Goal: Task Accomplishment & Management: Complete application form

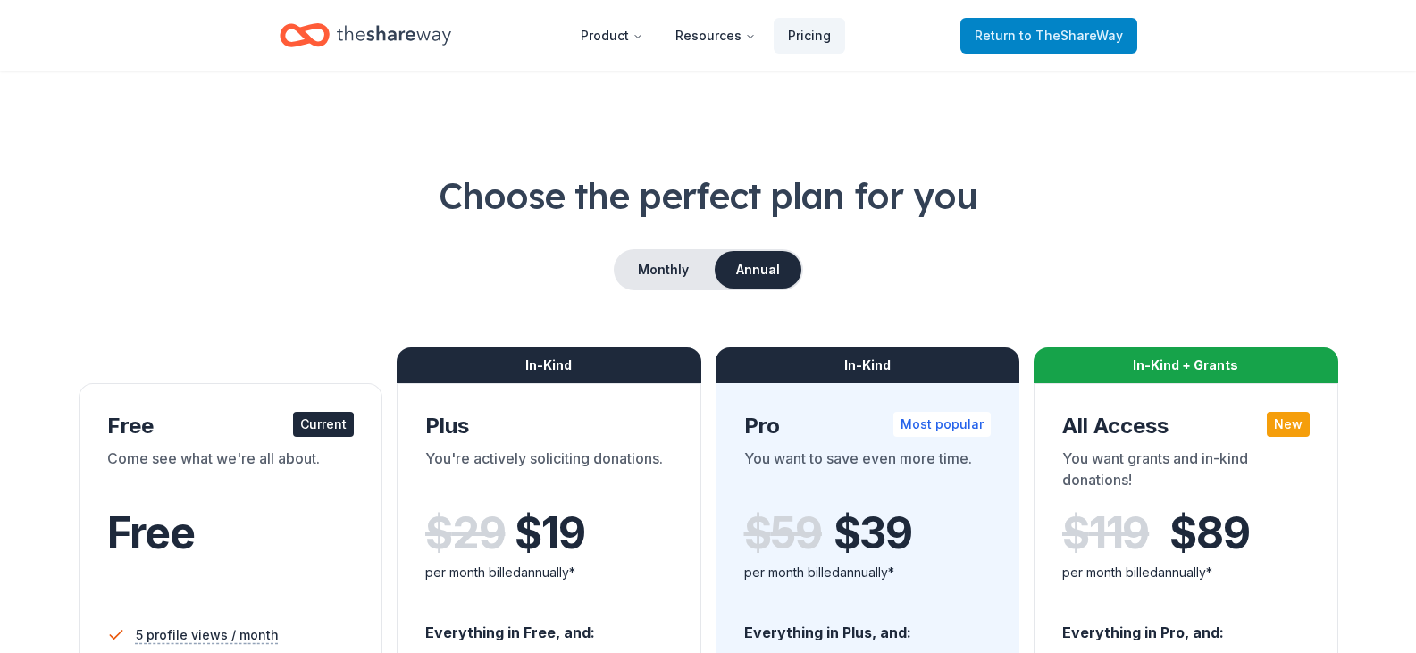
click at [1052, 32] on span "to TheShareWay" at bounding box center [1071, 35] width 104 height 15
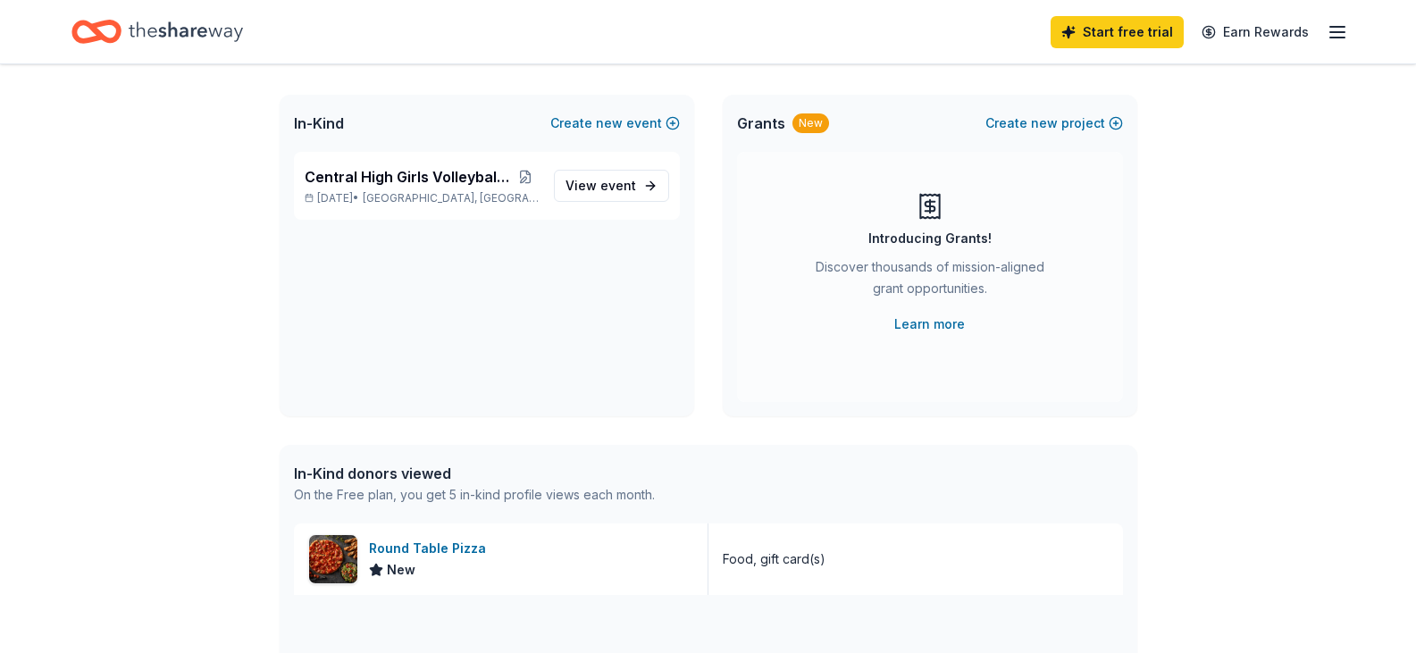
scroll to position [89, 0]
click at [439, 545] on div "Round Table Pizza" at bounding box center [431, 549] width 124 height 21
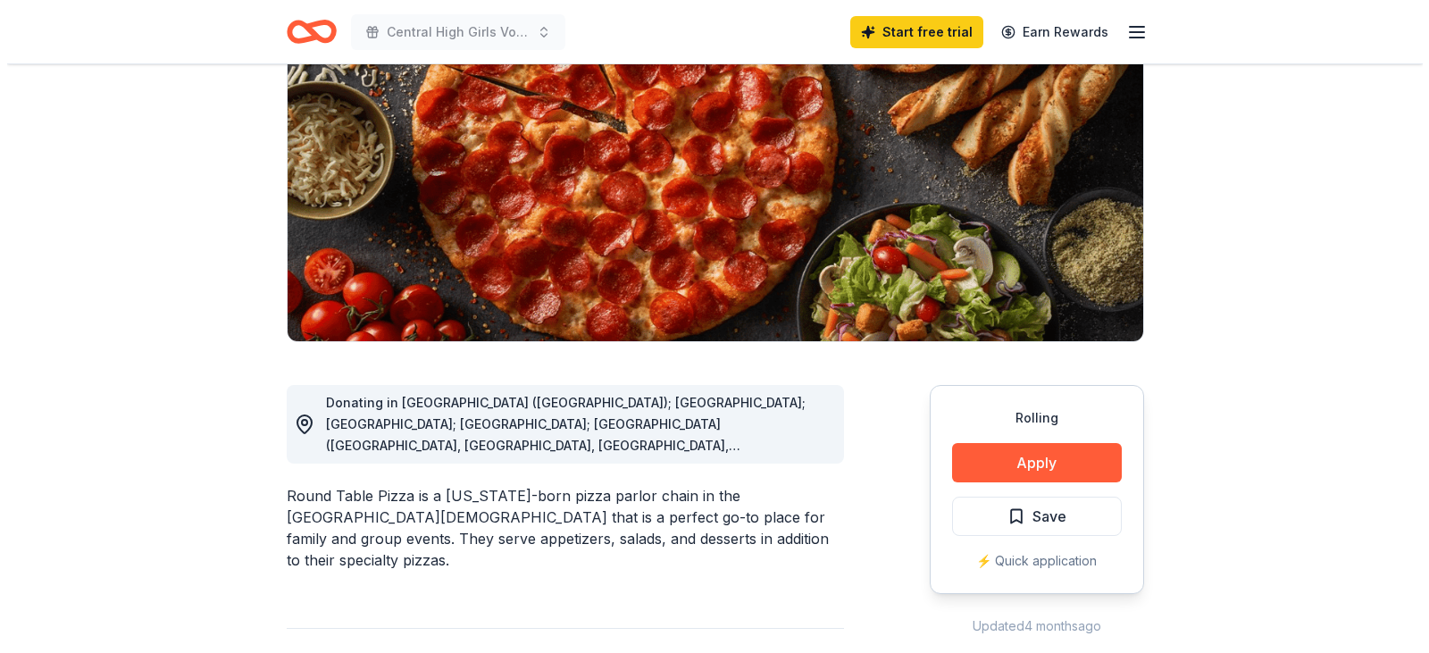
scroll to position [357, 0]
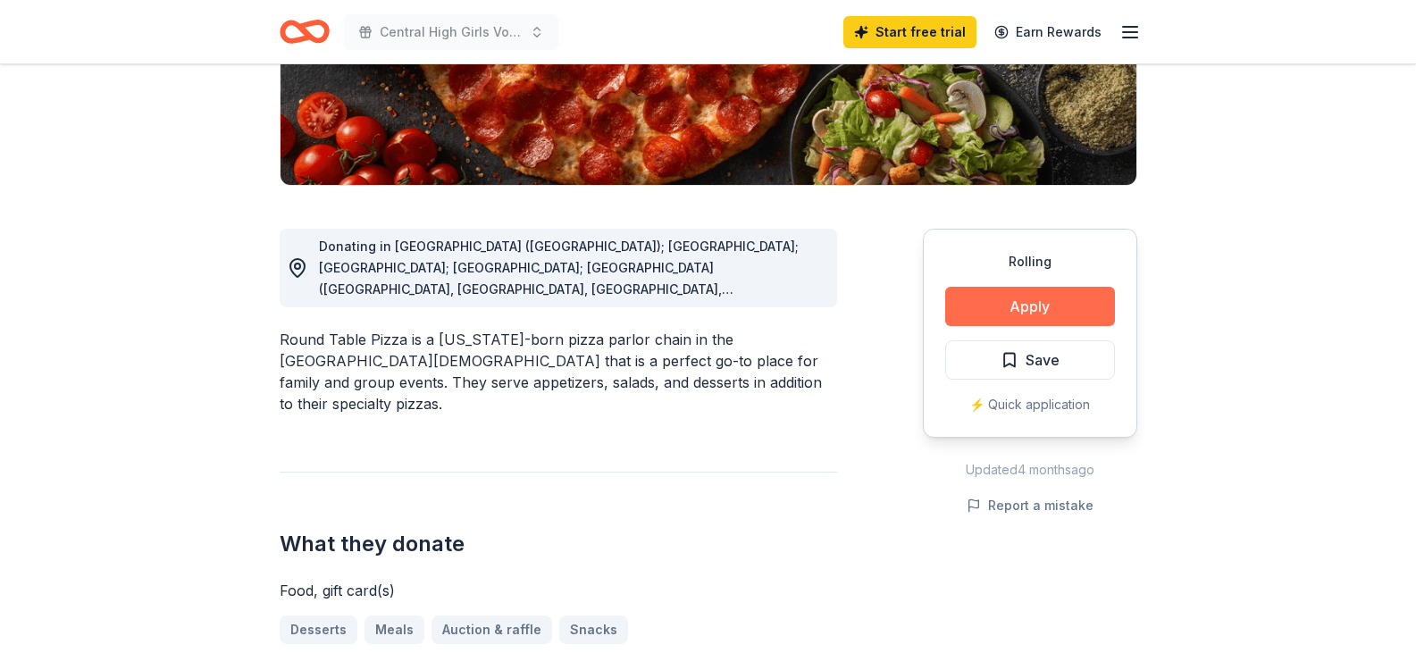
click at [1079, 304] on button "Apply" at bounding box center [1030, 306] width 170 height 39
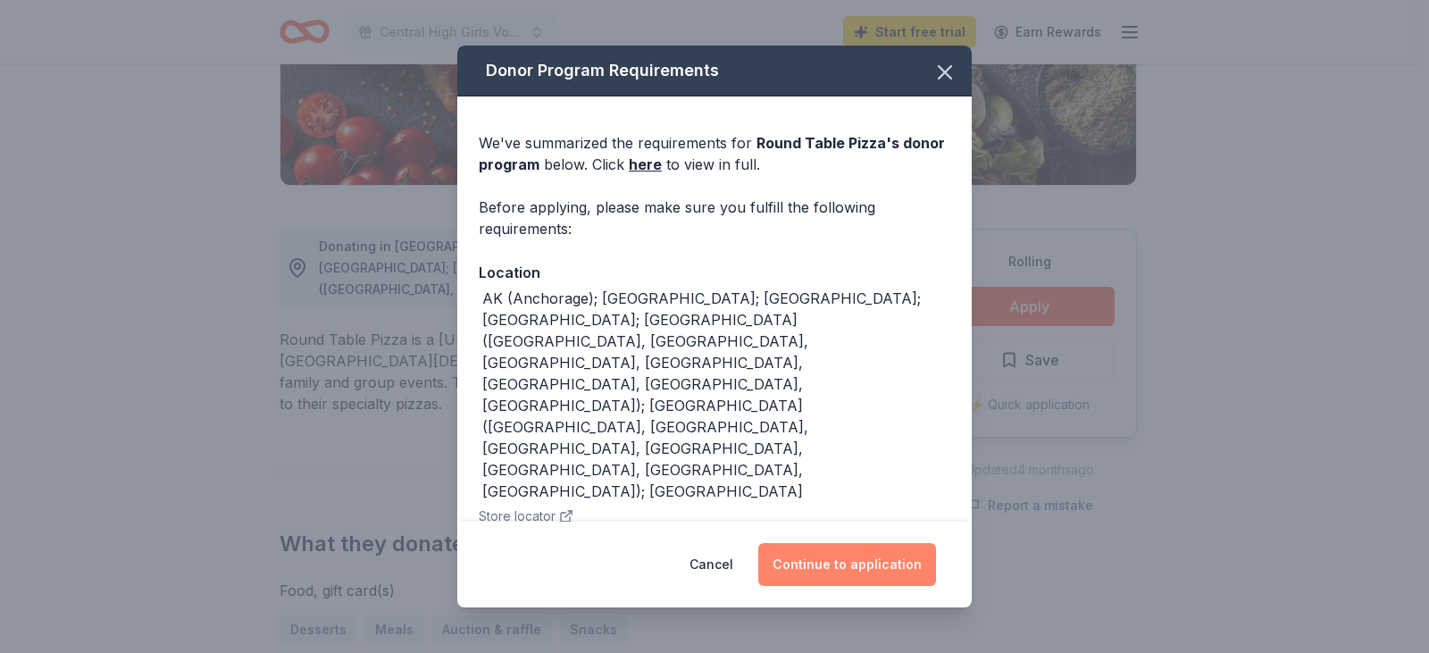
click at [829, 543] on button "Continue to application" at bounding box center [847, 564] width 178 height 43
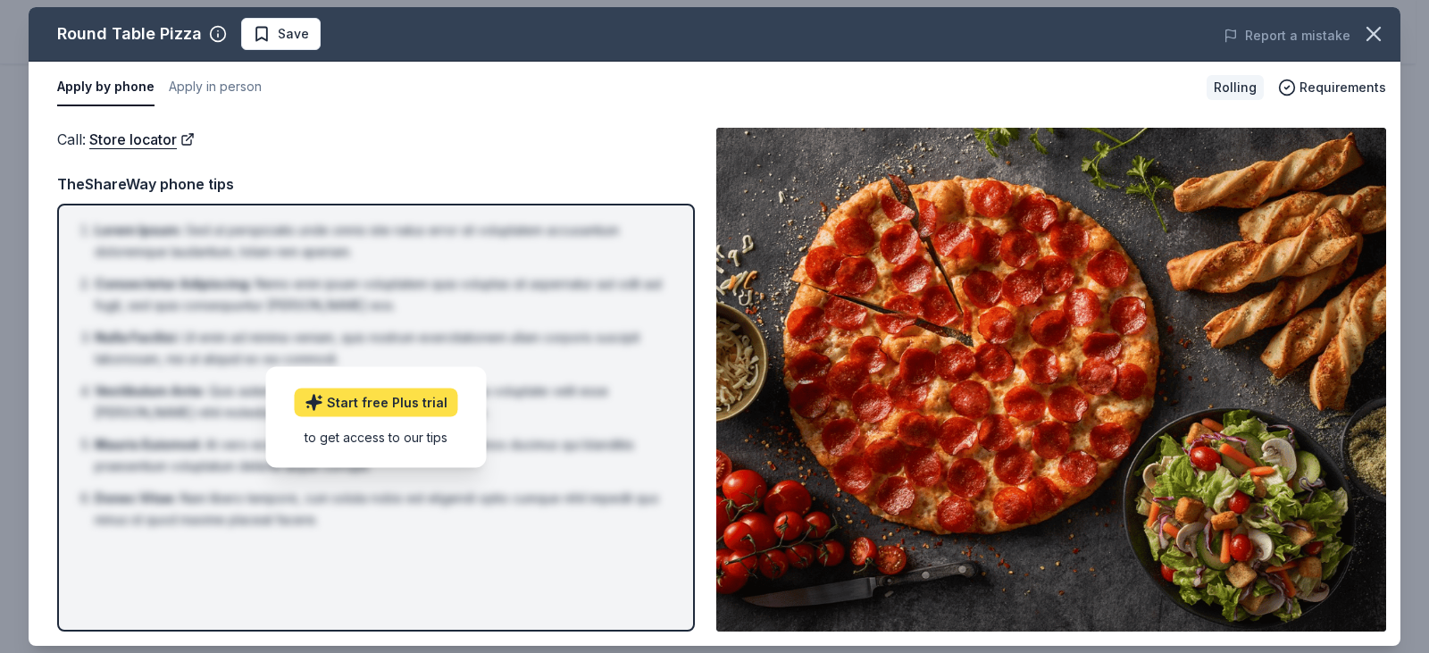
click at [368, 395] on link "Start free Plus trial" at bounding box center [376, 402] width 163 height 29
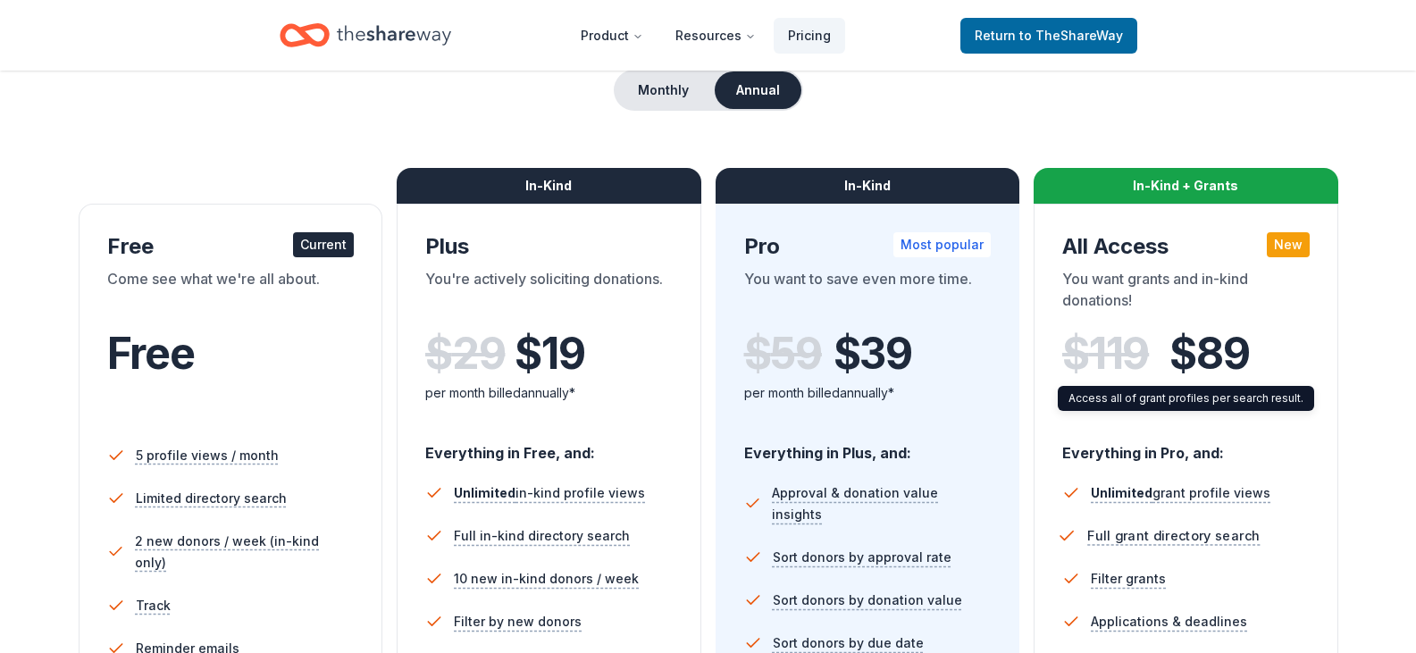
scroll to position [179, 0]
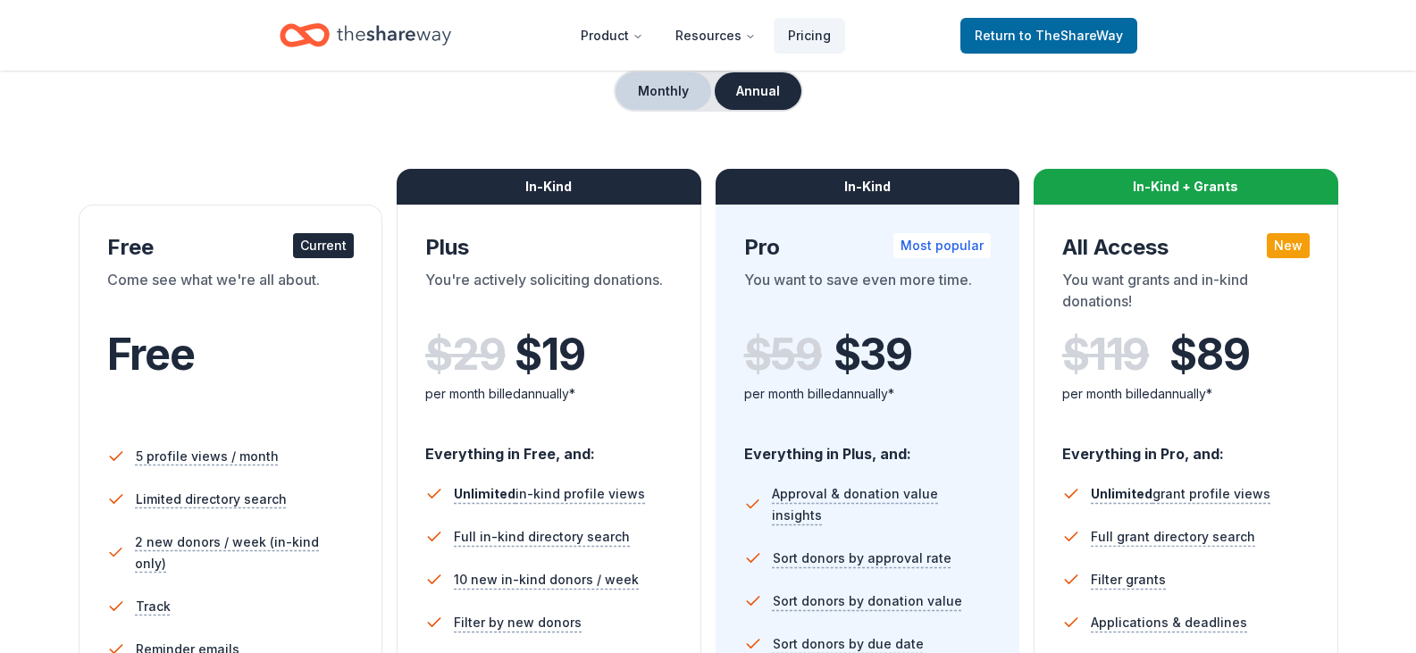
click at [663, 100] on button "Monthly" at bounding box center [663, 91] width 96 height 38
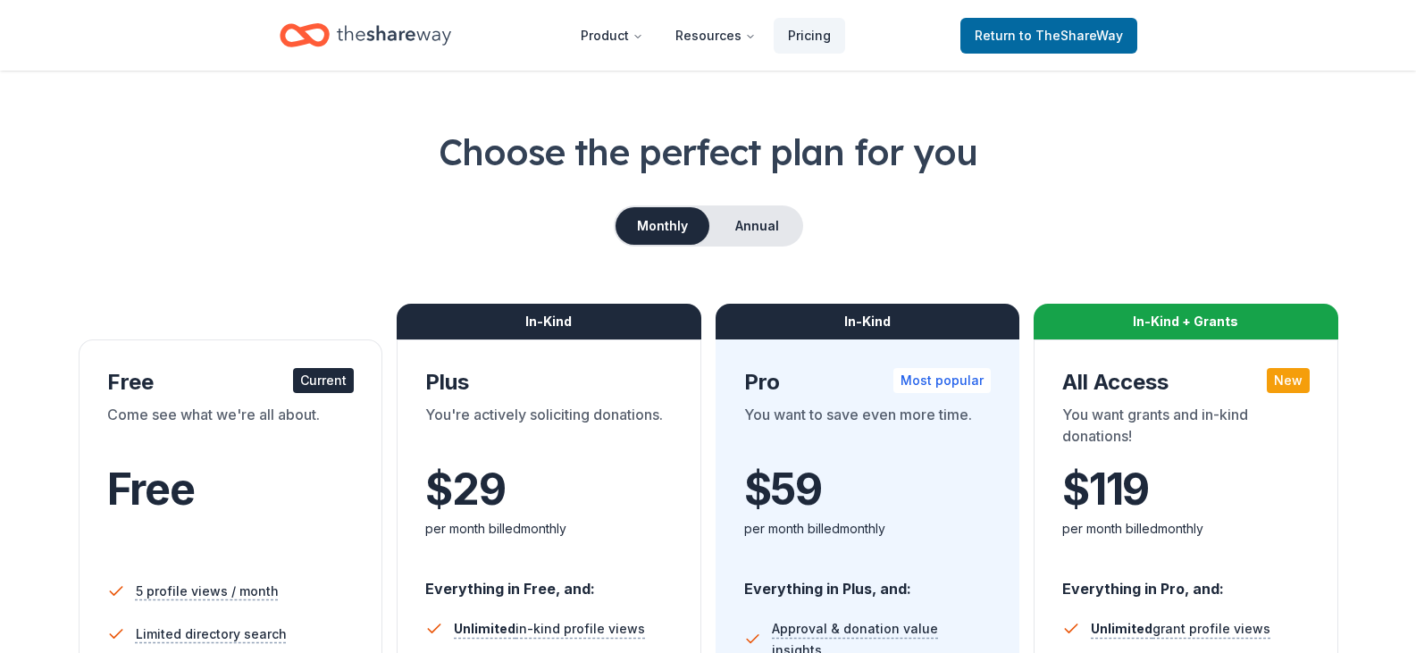
scroll to position [0, 0]
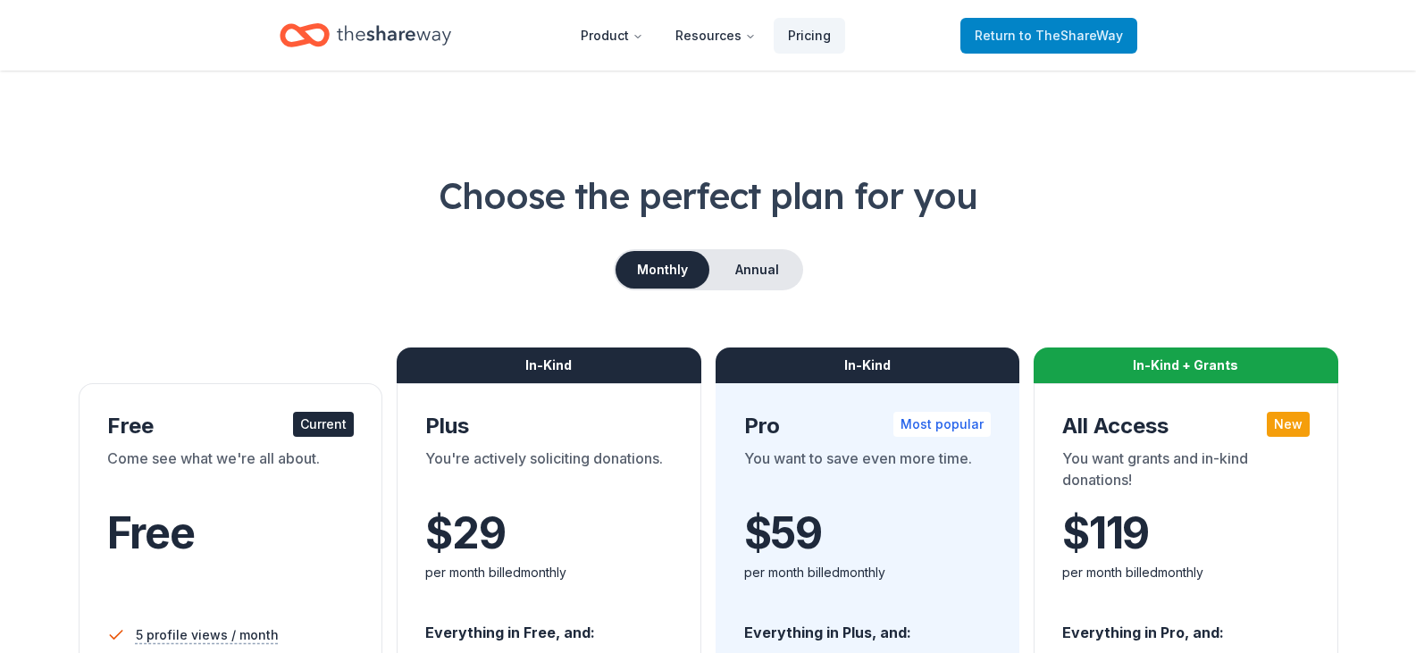
click at [1018, 40] on span "Return to TheShareWay" at bounding box center [1048, 35] width 148 height 21
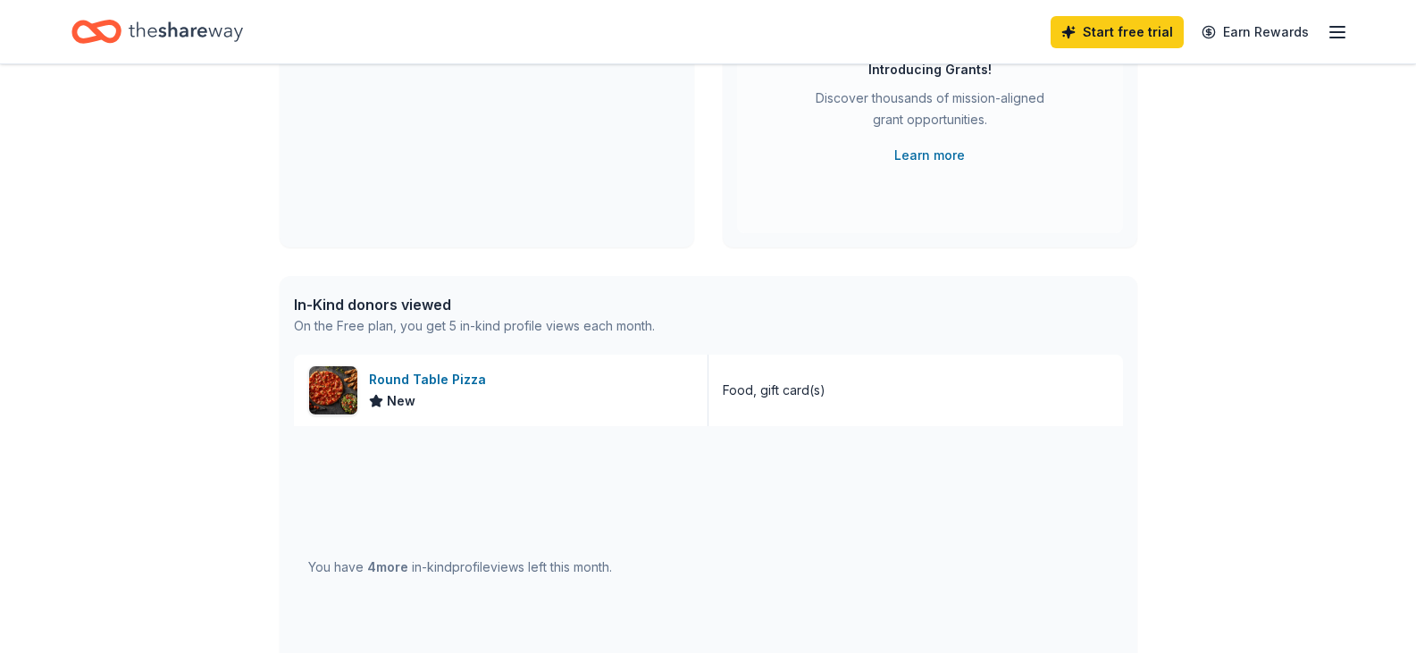
scroll to position [268, 0]
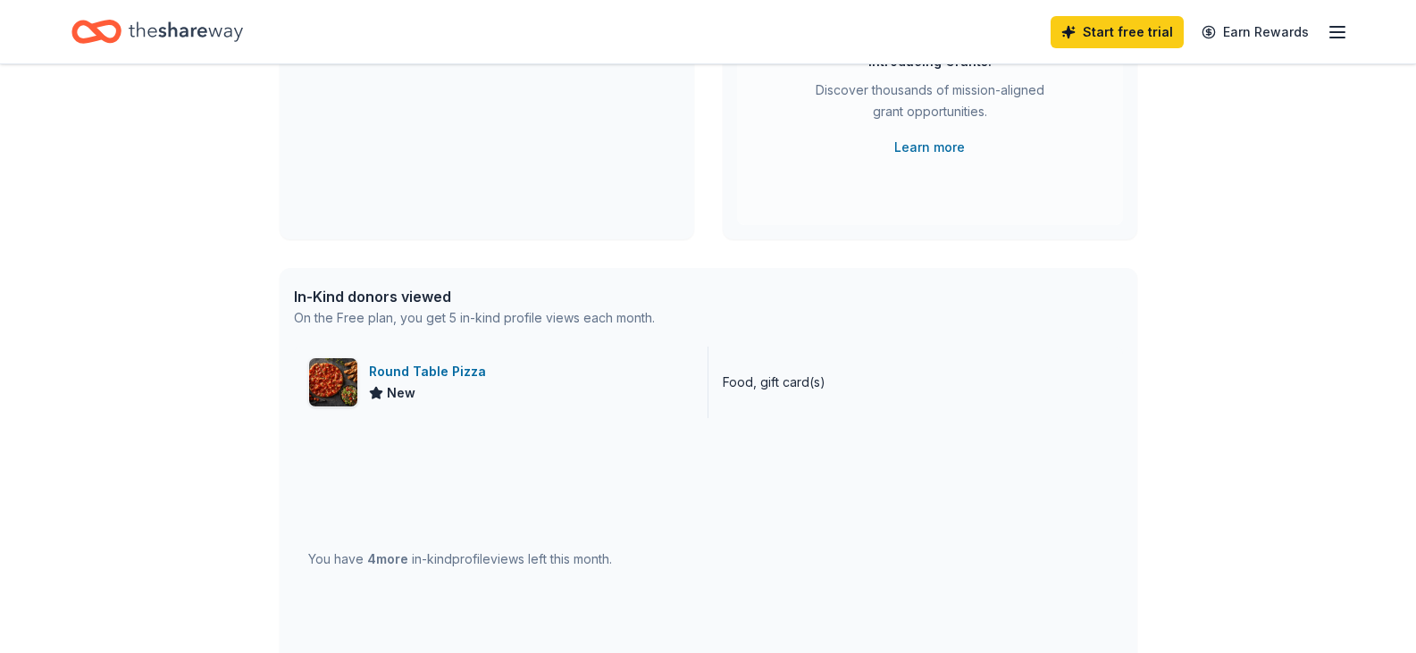
click at [601, 372] on div "Round Table Pizza New" at bounding box center [501, 382] width 414 height 71
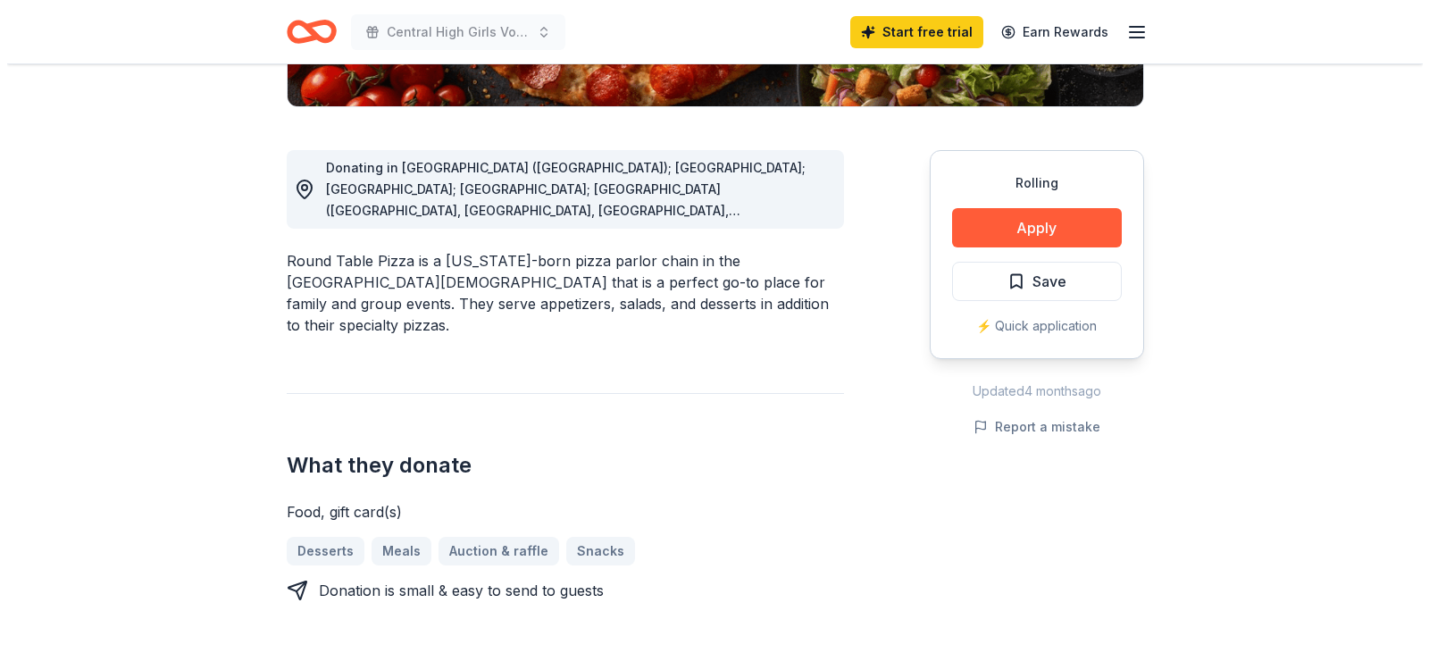
scroll to position [447, 0]
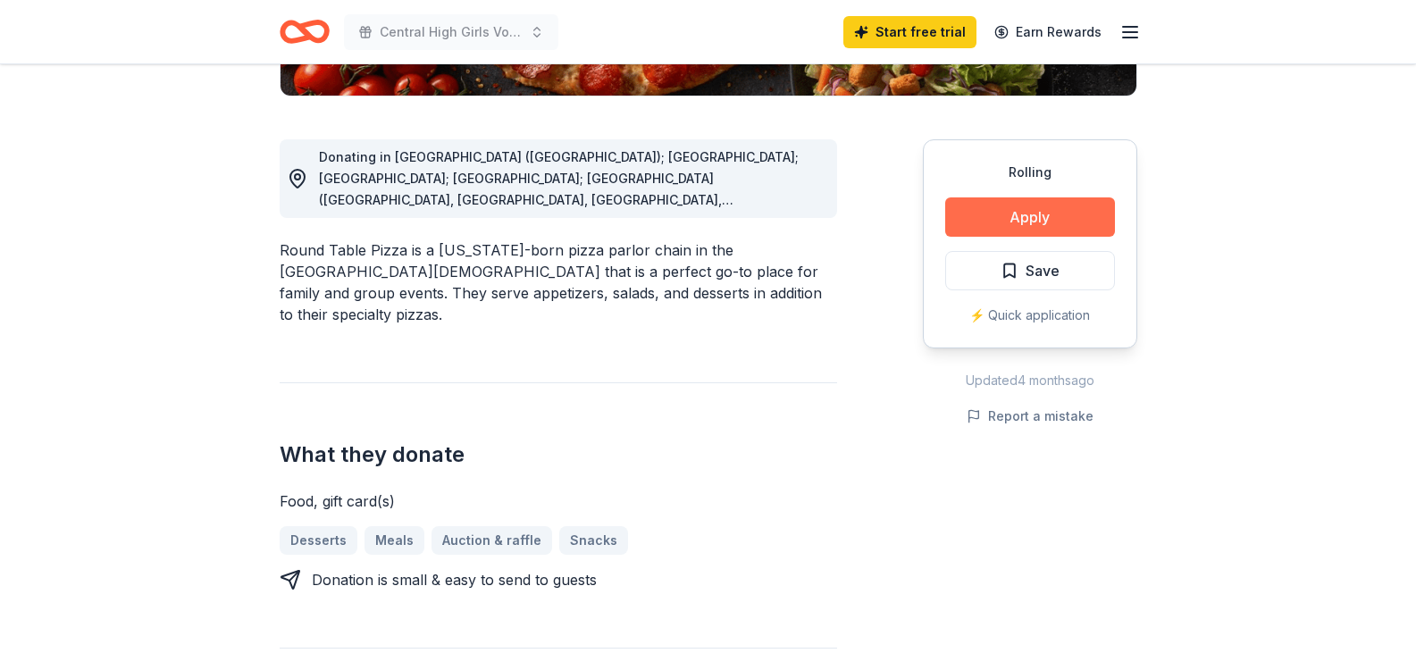
click at [1035, 205] on button "Apply" at bounding box center [1030, 216] width 170 height 39
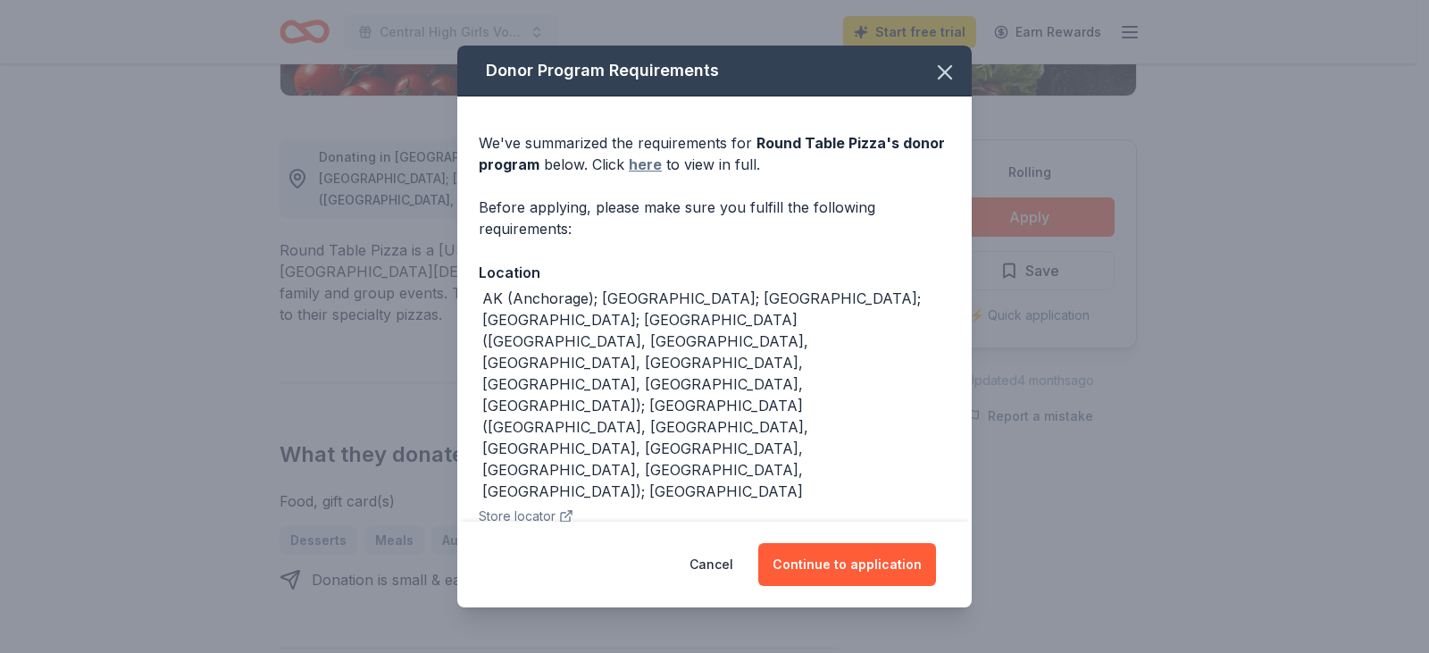
click at [643, 175] on link "here" at bounding box center [645, 164] width 33 height 21
click at [878, 543] on button "Continue to application" at bounding box center [847, 564] width 178 height 43
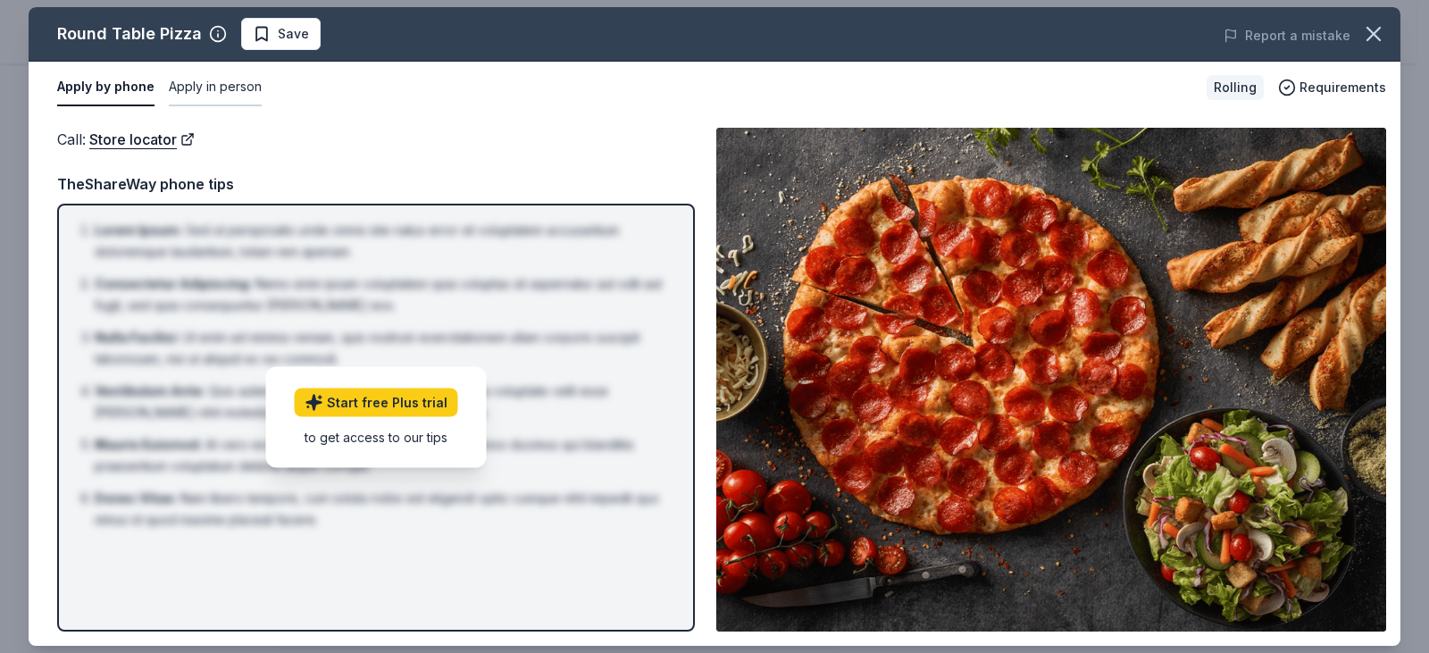
click at [210, 88] on button "Apply in person" at bounding box center [215, 88] width 93 height 38
